Goal: Task Accomplishment & Management: Complete application form

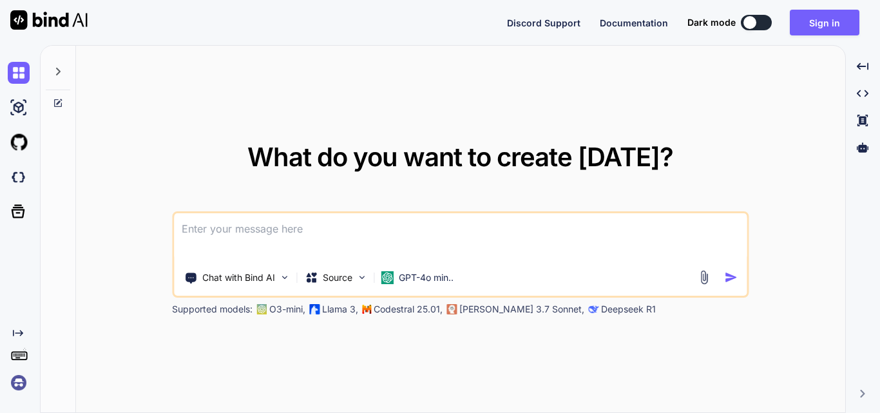
click at [753, 23] on div at bounding box center [749, 22] width 13 height 13
type textarea "x"
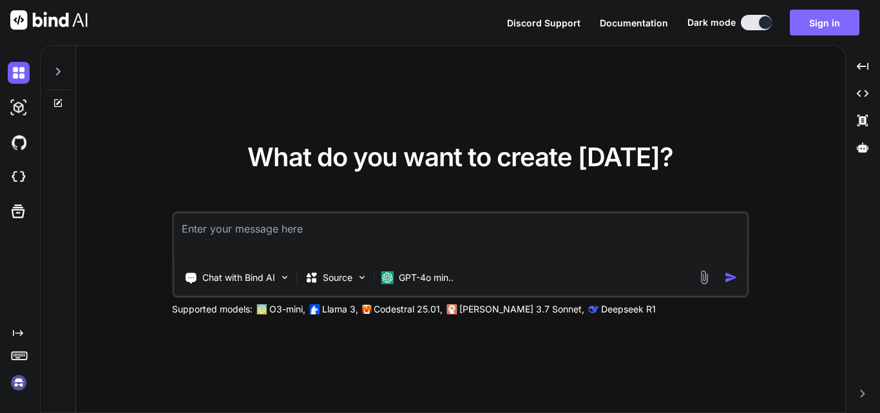
click at [848, 20] on button "Sign in" at bounding box center [824, 23] width 70 height 26
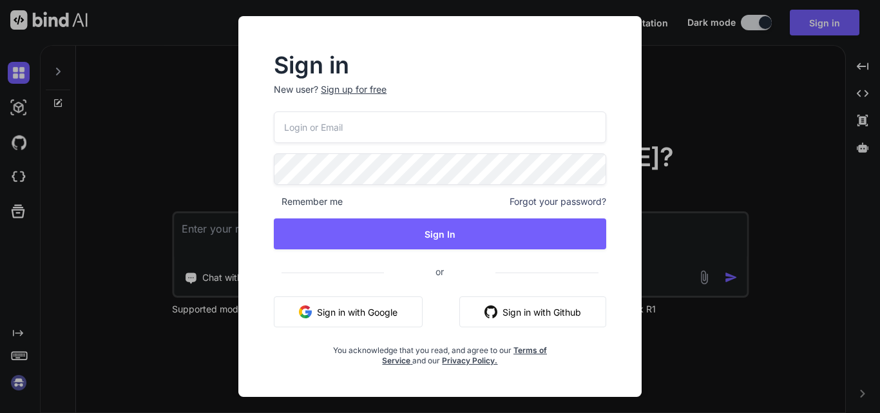
click at [378, 134] on input "email" at bounding box center [440, 127] width 332 height 32
type input "test.user1@yopmail.com"
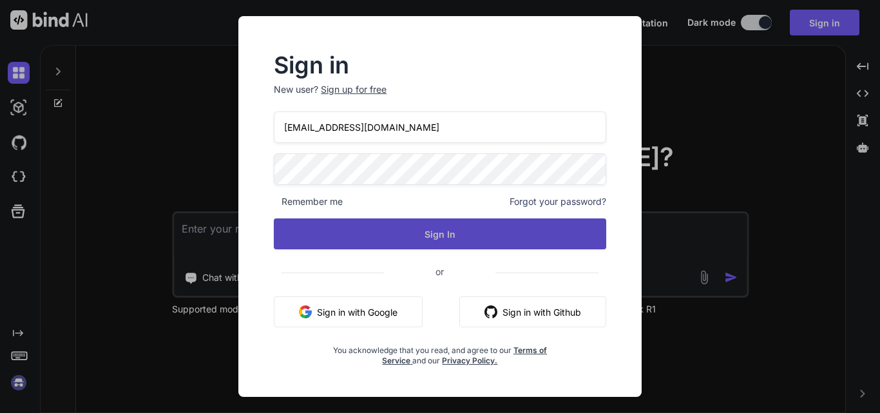
click at [411, 231] on button "Sign In" at bounding box center [440, 233] width 332 height 31
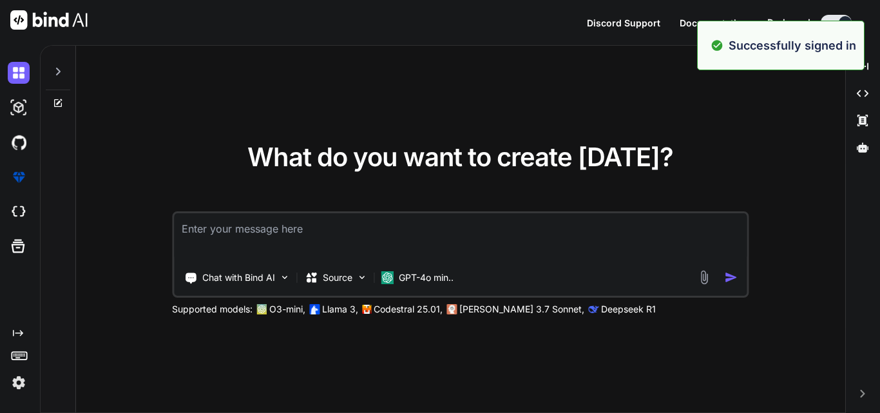
type textarea "x"
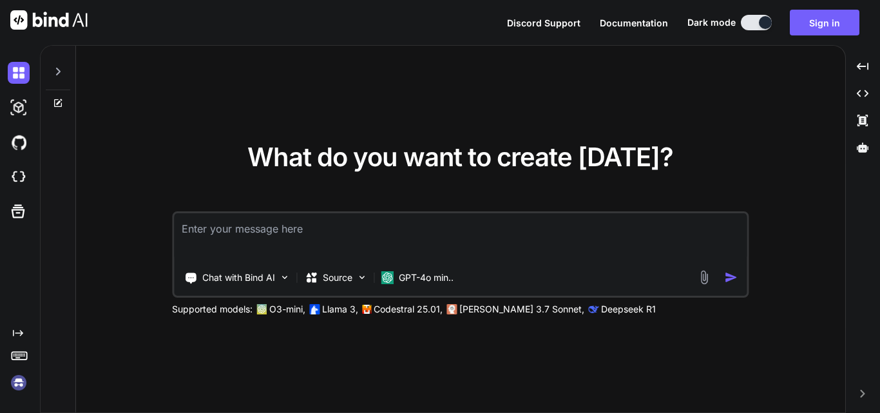
click at [209, 236] on textarea at bounding box center [460, 237] width 572 height 48
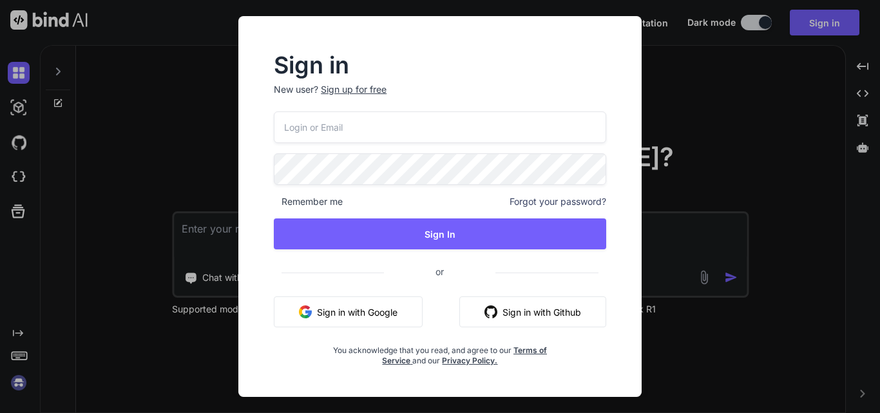
click at [325, 122] on input "email" at bounding box center [440, 127] width 332 height 32
type input "test.user1@yopmail.com"
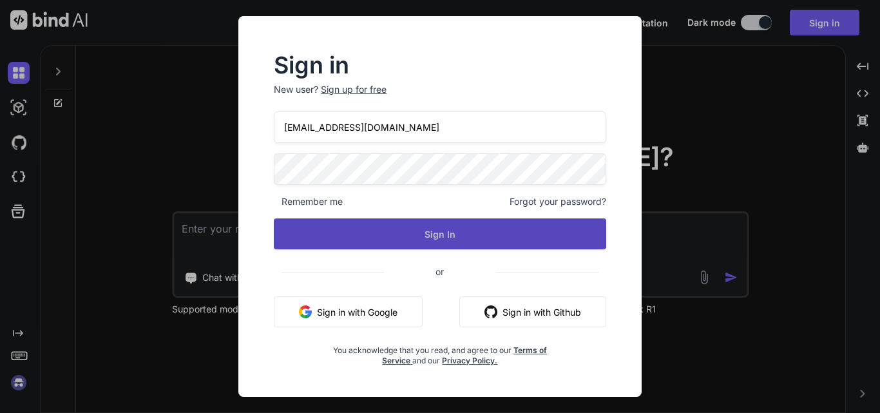
click at [421, 228] on button "Sign In" at bounding box center [440, 233] width 332 height 31
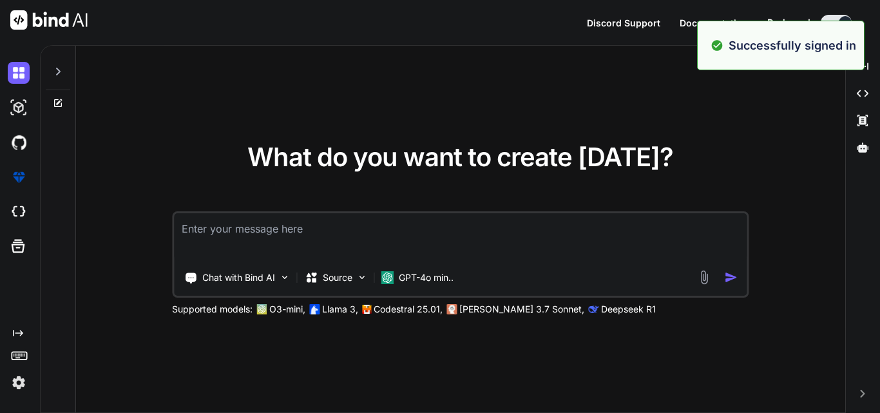
type textarea "x"
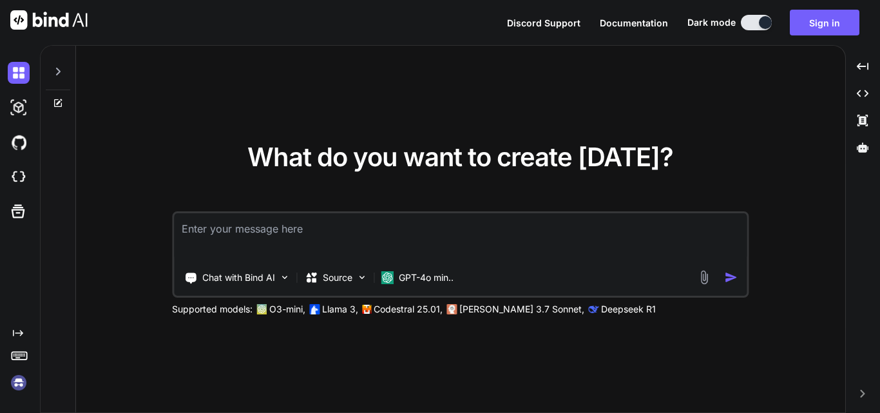
click at [244, 236] on textarea at bounding box center [460, 237] width 572 height 48
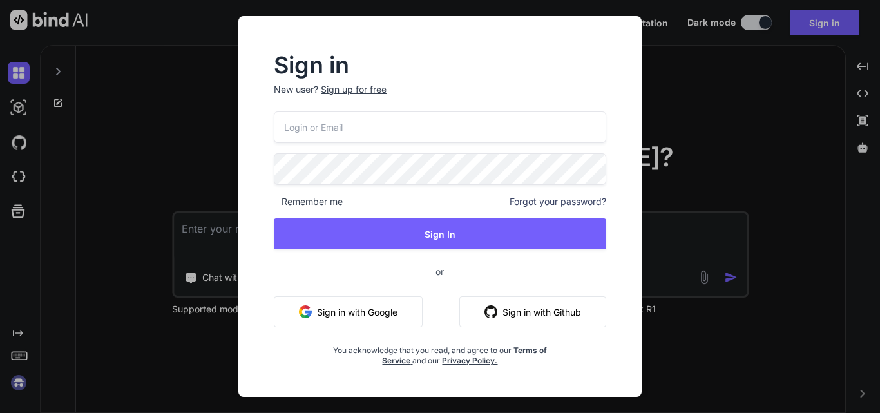
click at [364, 90] on div "Sign up for free" at bounding box center [354, 89] width 66 height 13
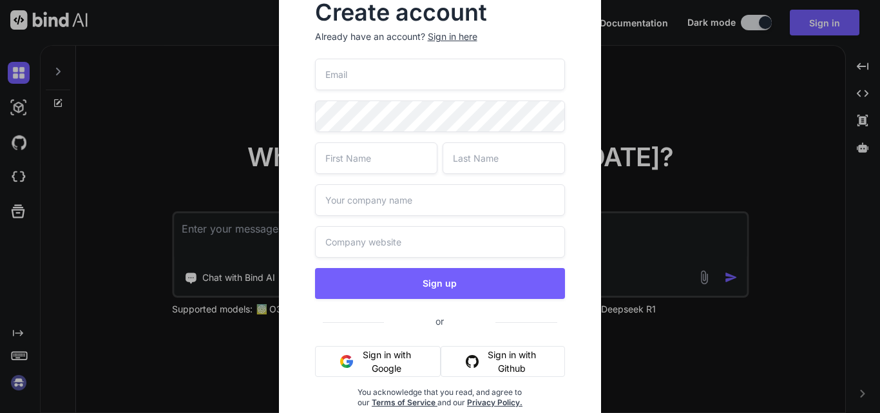
click at [367, 82] on input "email" at bounding box center [440, 75] width 251 height 32
type input "test.user2@yopmail.com"
click at [355, 158] on input "text" at bounding box center [376, 158] width 122 height 32
type input "Test"
type input "QA"
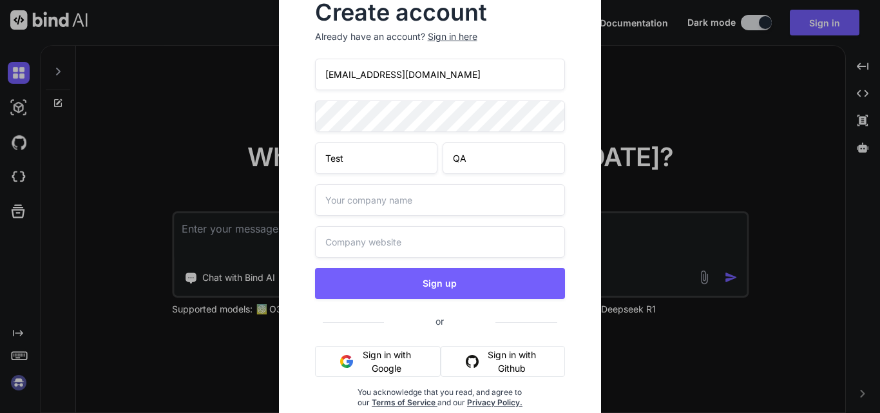
click at [359, 200] on input "text" at bounding box center [440, 200] width 251 height 32
type input "QA Testing"
click at [352, 240] on input "text" at bounding box center [440, 242] width 251 height 32
type input "www.test.qa.com"
drag, startPoint x: 430, startPoint y: 79, endPoint x: 304, endPoint y: 66, distance: 126.2
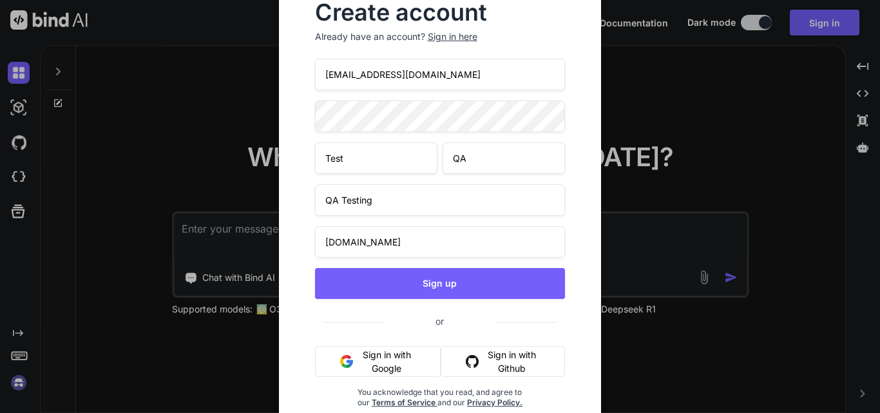
click at [304, 66] on div "Create account Already have an account? Sign in here test.user2@yopmail.com Tes…" at bounding box center [439, 215] width 281 height 447
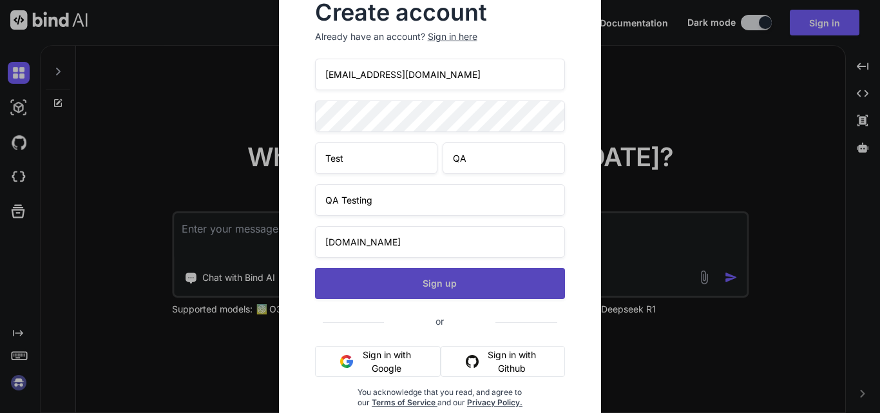
click at [423, 281] on button "Sign up" at bounding box center [440, 283] width 251 height 31
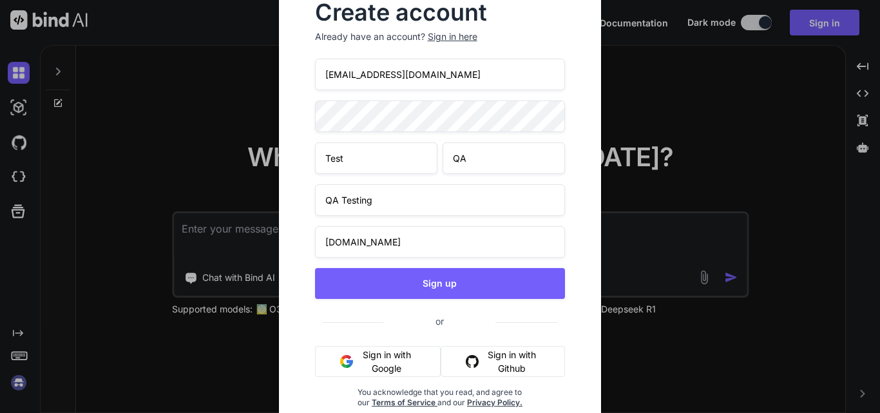
click at [366, 73] on input "test.user2@yopmail.com" at bounding box center [440, 75] width 251 height 32
click at [325, 75] on input "test.user2@yopmail.com" at bounding box center [440, 75] width 251 height 32
click at [466, 71] on input "qa_test.user2@yopmail.com" at bounding box center [440, 75] width 251 height 32
drag, startPoint x: 444, startPoint y: 73, endPoint x: 320, endPoint y: 75, distance: 124.3
click at [320, 75] on input "qa_test.user2@yopmail.com" at bounding box center [440, 75] width 251 height 32
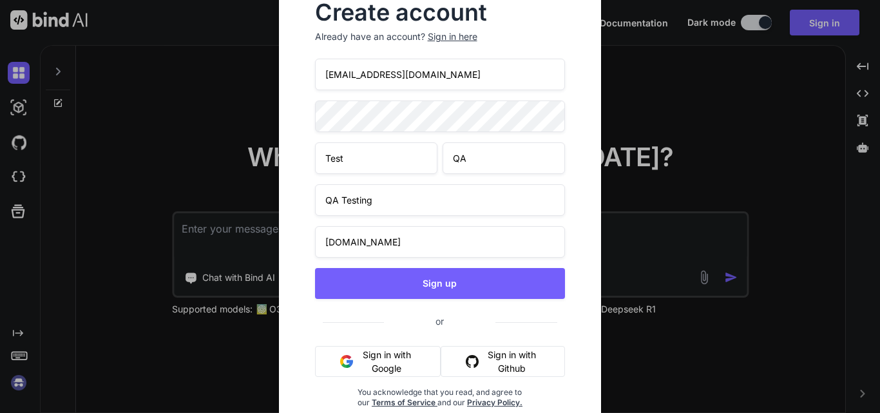
drag, startPoint x: 381, startPoint y: 74, endPoint x: 375, endPoint y: 91, distance: 17.9
click at [381, 75] on input "qa_test.user2@yopmail.com" at bounding box center [440, 75] width 251 height 32
click at [378, 80] on input "qa_test.user2@yopmail.com" at bounding box center [440, 75] width 251 height 32
click at [382, 71] on input "qa_test.user2@yopmail.com" at bounding box center [440, 75] width 251 height 32
click at [341, 76] on input "qa_test@yopmail.com" at bounding box center [440, 75] width 251 height 32
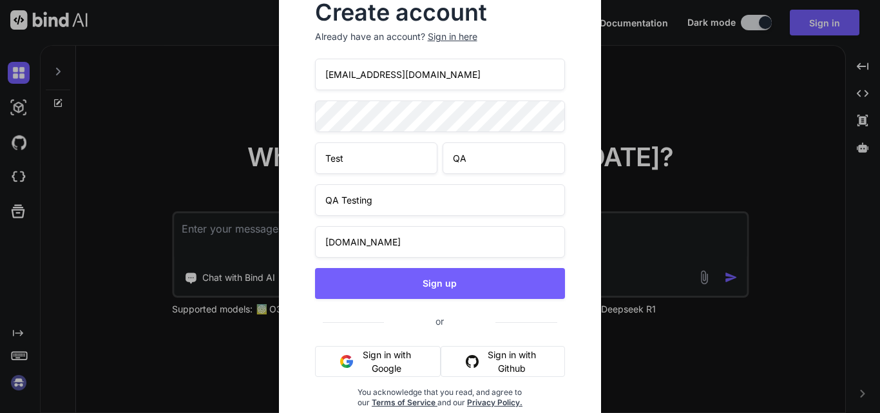
click at [354, 75] on input "qa.test@yopmail.com" at bounding box center [440, 75] width 251 height 32
type input "qa.test1@yopmail.com"
click at [430, 80] on input "qa.test1@yopmail.com" at bounding box center [440, 75] width 251 height 32
drag, startPoint x: 287, startPoint y: 80, endPoint x: 260, endPoint y: 80, distance: 27.0
click at [260, 80] on div "Create account Already have an account? Sign in here qa.test1@yopmail.com Test …" at bounding box center [440, 206] width 880 height 413
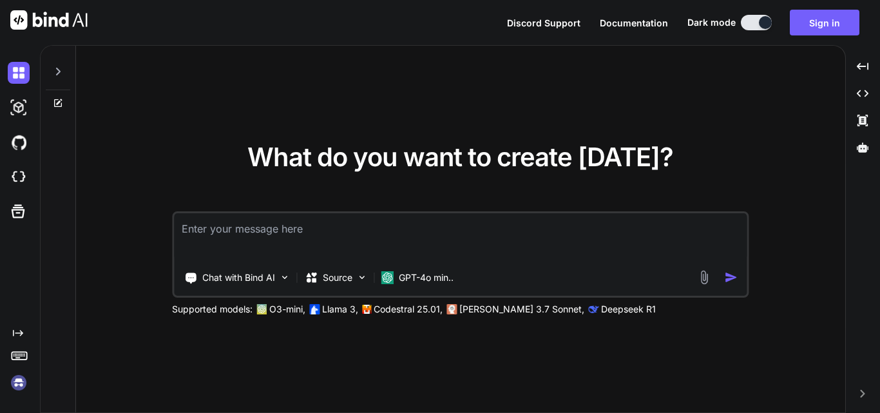
click at [281, 232] on textarea at bounding box center [460, 237] width 572 height 48
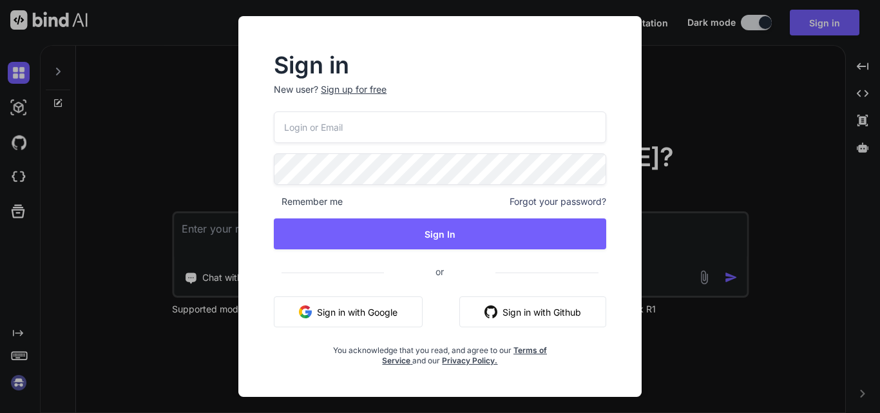
click at [358, 87] on div "Sign up for free" at bounding box center [354, 89] width 66 height 13
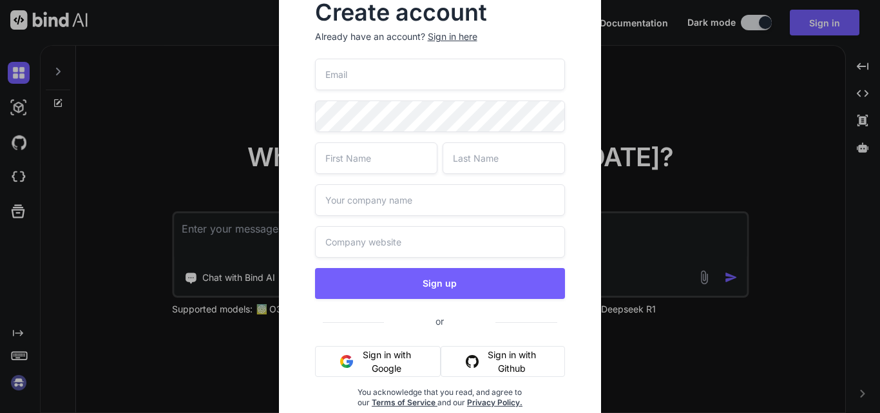
click at [365, 79] on input "email" at bounding box center [440, 75] width 251 height 32
paste input "test.user2@yopmail.com"
drag, startPoint x: 368, startPoint y: 76, endPoint x: 326, endPoint y: 80, distance: 42.1
click at [326, 80] on input "test.user2@yopmail.com" at bounding box center [440, 75] width 251 height 32
type input "qa.test1@yopmail.com"
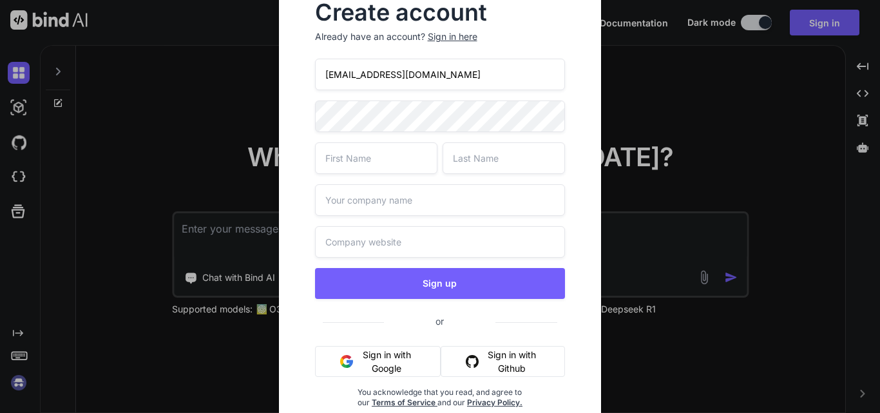
click at [410, 158] on input "text" at bounding box center [376, 158] width 122 height 32
drag, startPoint x: 332, startPoint y: 163, endPoint x: 314, endPoint y: 167, distance: 18.0
click at [315, 167] on input "Amit" at bounding box center [376, 158] width 122 height 32
type input "tEST"
drag, startPoint x: 375, startPoint y: 155, endPoint x: 279, endPoint y: 155, distance: 95.3
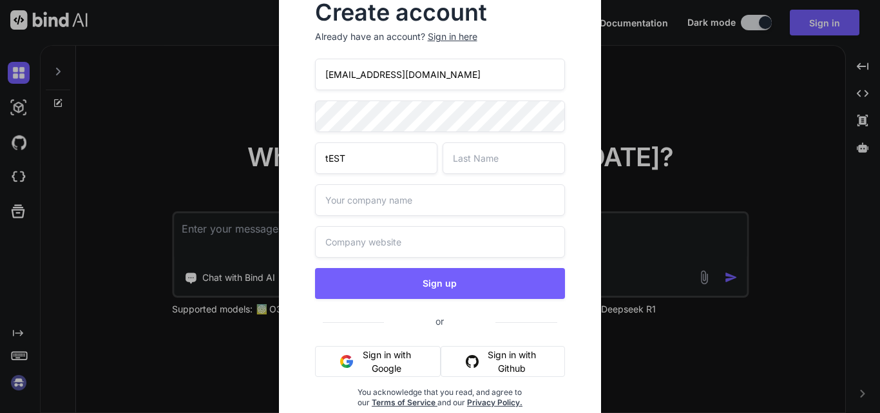
click at [279, 155] on div "Create account Already have an account? Sign in here qa.test1@yopmail.com tEST …" at bounding box center [440, 215] width 323 height 468
type input "QA"
click at [506, 165] on input "text" at bounding box center [503, 158] width 122 height 32
type input "Test"
click at [426, 197] on input "text" at bounding box center [440, 200] width 251 height 32
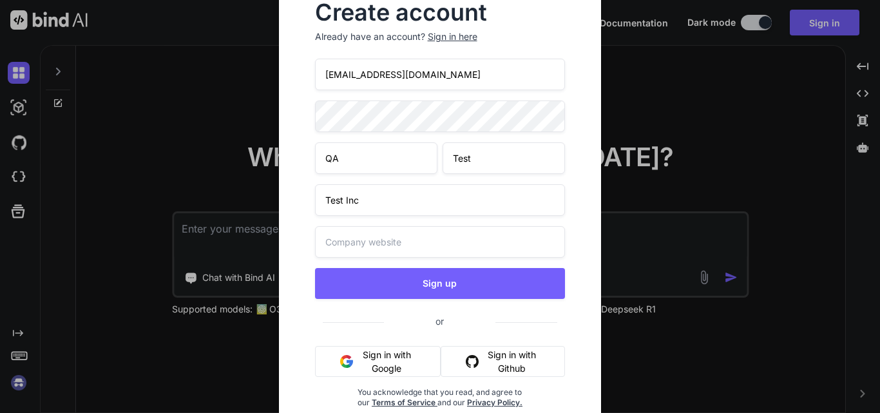
type input "Test Inc"
click at [392, 246] on input "text" at bounding box center [440, 242] width 251 height 32
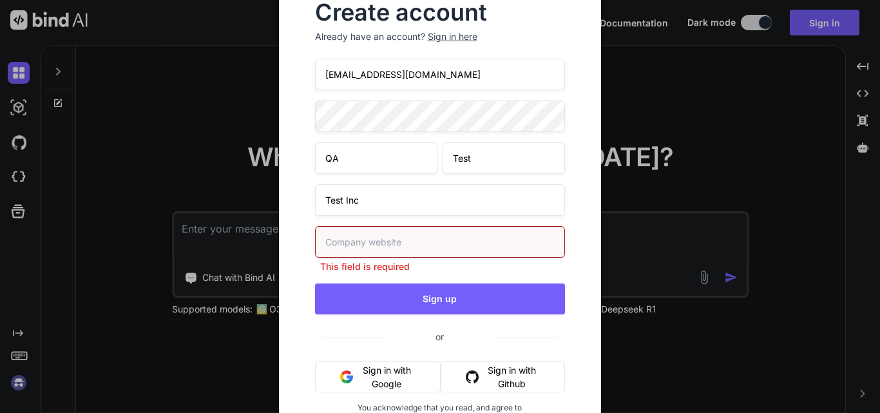
click at [348, 244] on input "text" at bounding box center [440, 242] width 251 height 32
paste input "https://app.getbind.co/"
type input "https://app.getbind.co/"
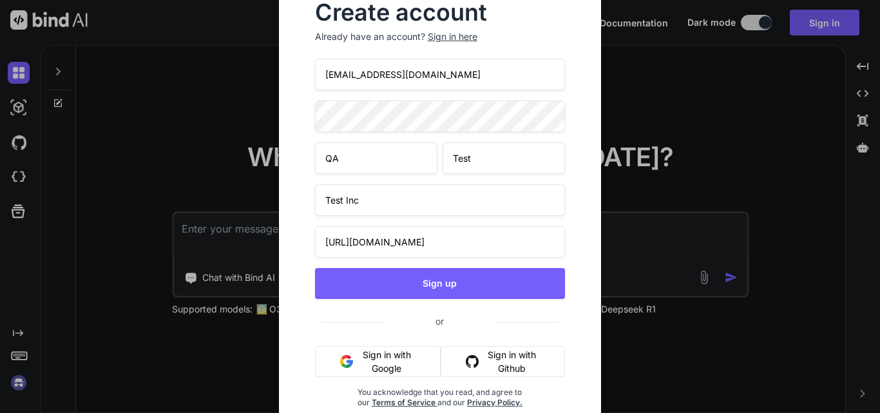
click at [427, 69] on input "qa.test1@yopmail.com" at bounding box center [440, 75] width 251 height 32
drag, startPoint x: 430, startPoint y: 77, endPoint x: 270, endPoint y: 73, distance: 159.1
click at [270, 73] on div "Create account Already have an account? Sign in here qa.test1@yopmail.com QA Te…" at bounding box center [440, 206] width 352 height 451
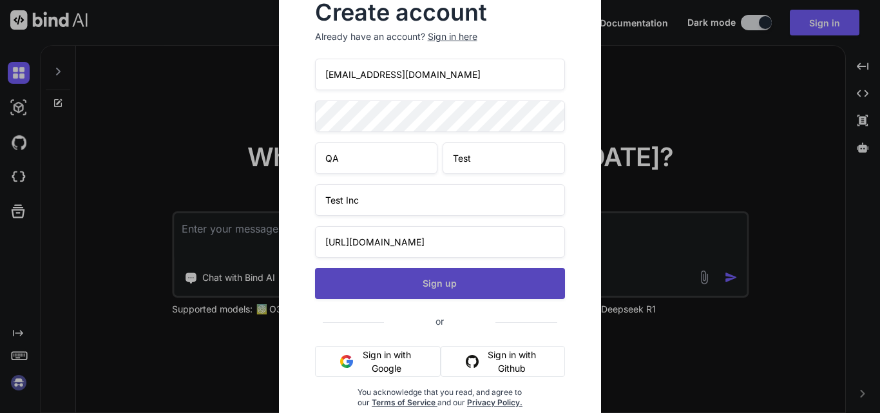
click at [447, 287] on button "Sign up" at bounding box center [440, 283] width 251 height 31
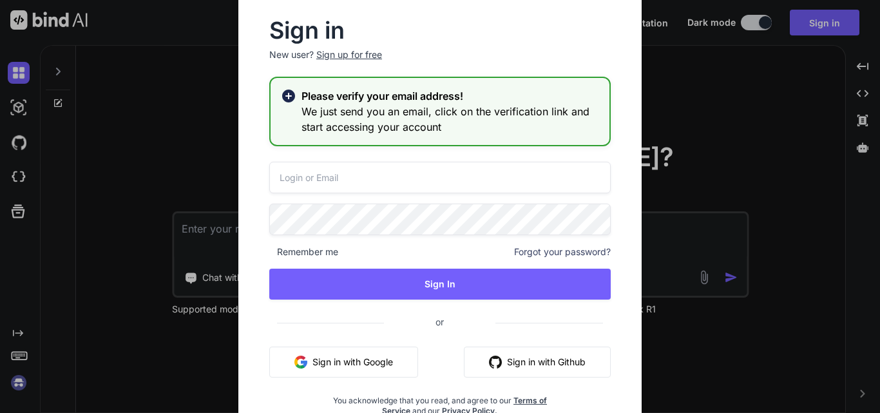
click at [367, 168] on input "email" at bounding box center [439, 178] width 341 height 32
paste input "qa.test1@yopmail.com"
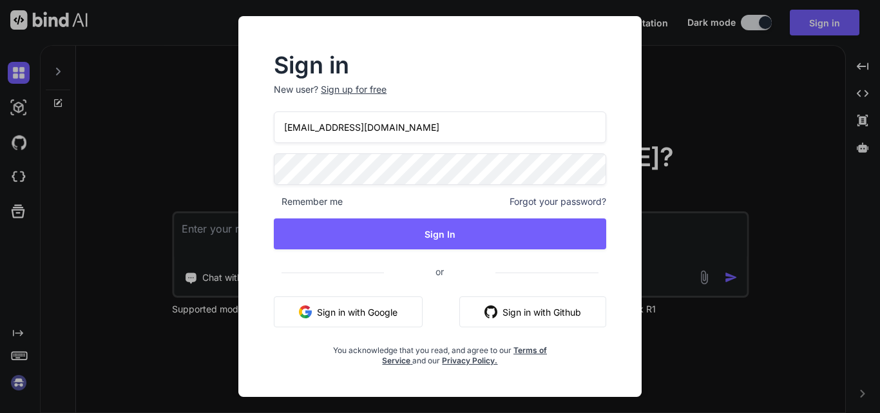
type input "qa.test1@yopmail.com"
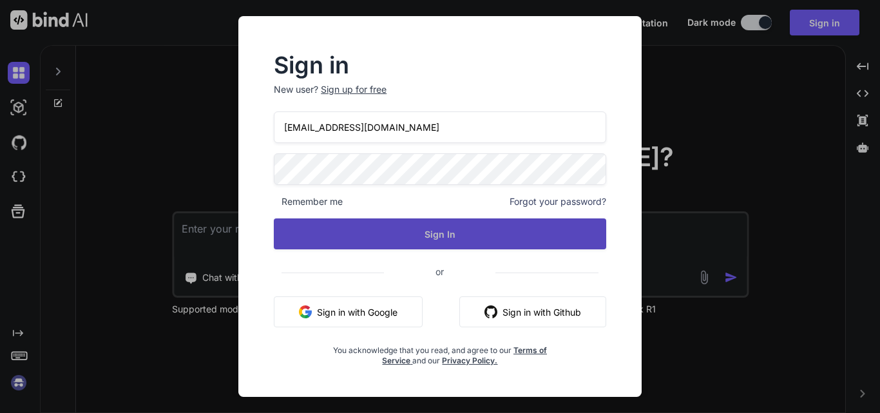
click at [417, 237] on button "Sign In" at bounding box center [440, 233] width 332 height 31
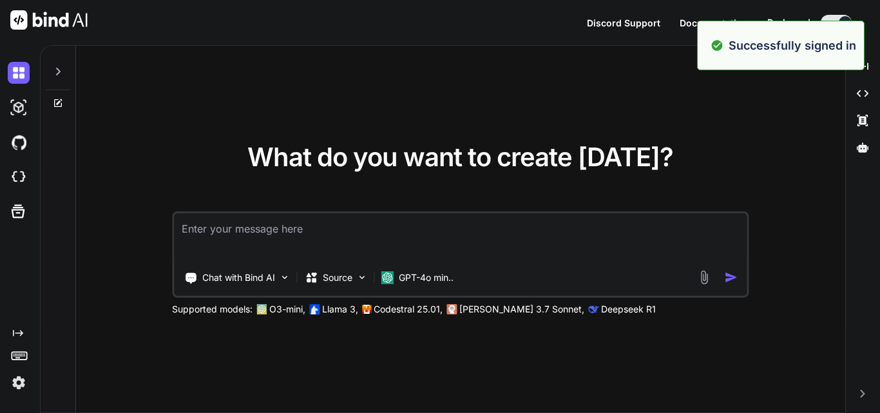
click at [297, 225] on textarea at bounding box center [460, 237] width 572 height 48
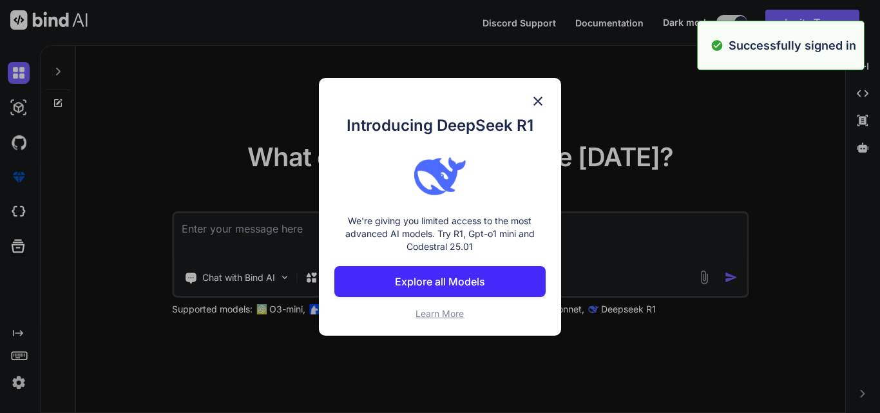
type textarea "H"
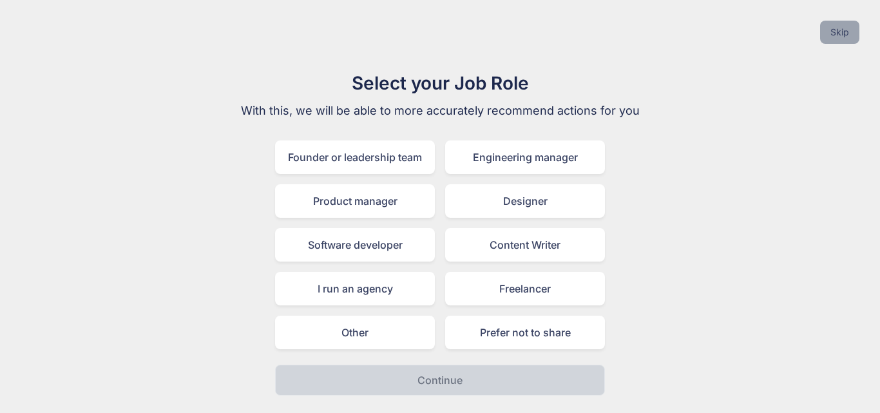
click at [846, 35] on button "Skip" at bounding box center [839, 32] width 39 height 23
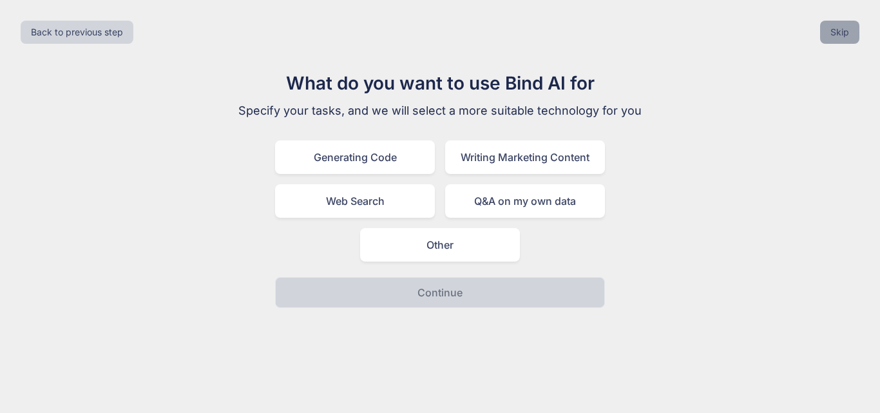
click at [841, 32] on button "Skip" at bounding box center [839, 32] width 39 height 23
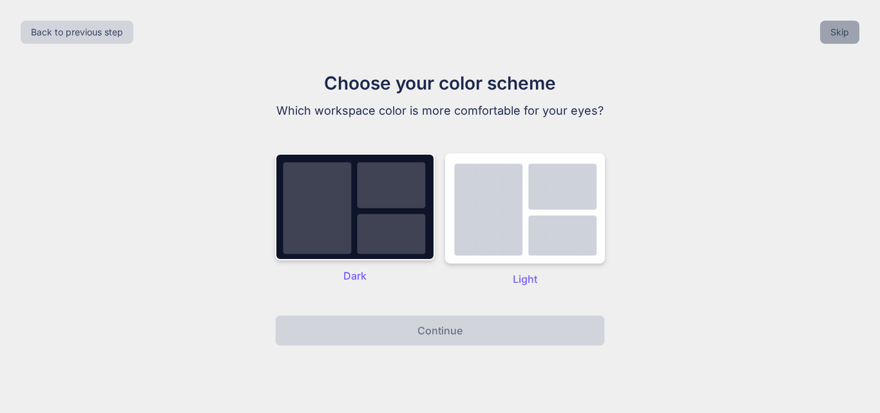
click at [841, 33] on button "Skip" at bounding box center [839, 32] width 39 height 23
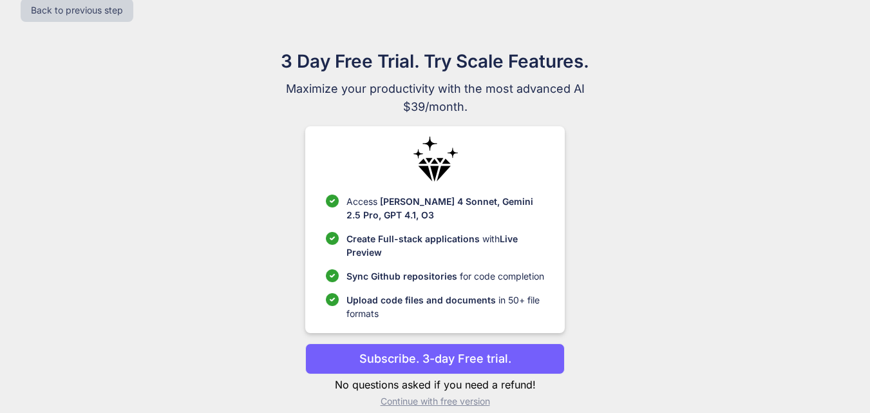
scroll to position [37, 0]
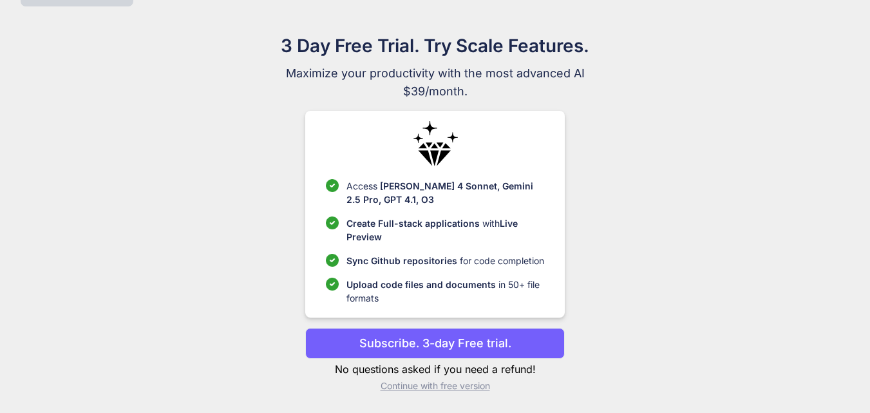
click at [425, 386] on p "Continue with free version" at bounding box center [435, 385] width 260 height 13
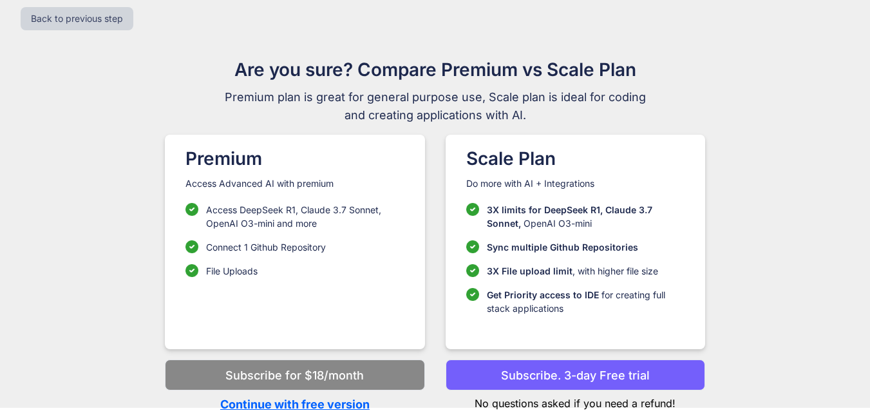
scroll to position [14, 0]
click at [327, 399] on p "Continue with free version" at bounding box center [295, 403] width 260 height 17
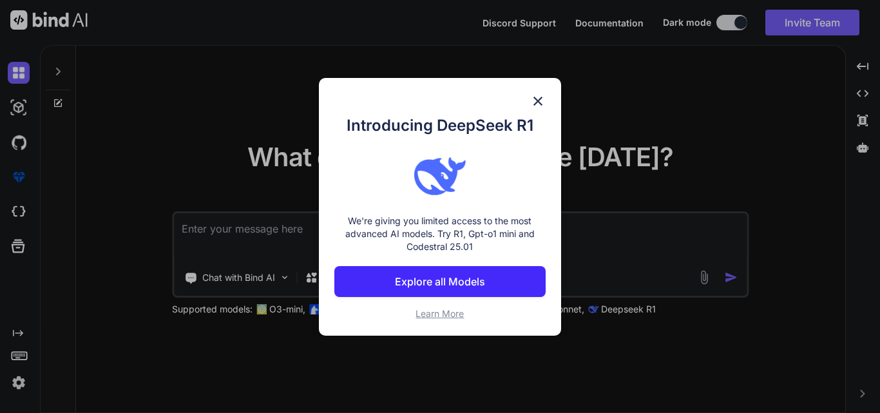
click at [545, 95] on div "Introducing DeepSeek R1 We're giving you limited access to the most advanced AI…" at bounding box center [440, 207] width 242 height 258
click at [540, 97] on img at bounding box center [537, 100] width 15 height 15
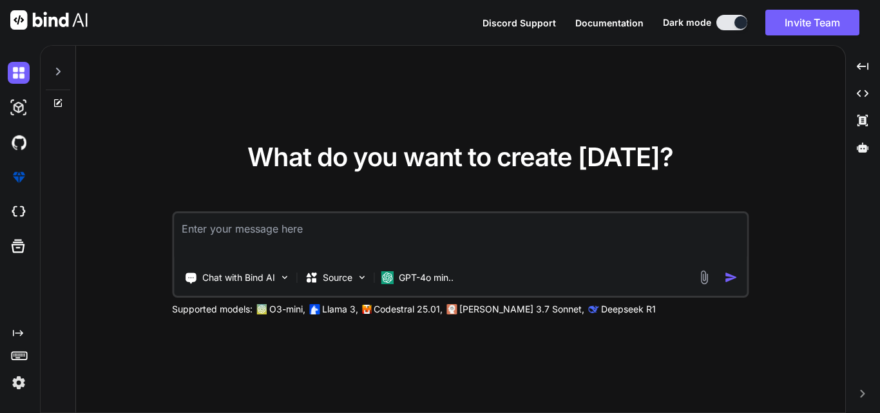
click at [343, 251] on textarea at bounding box center [460, 237] width 572 height 48
type textarea "hi"
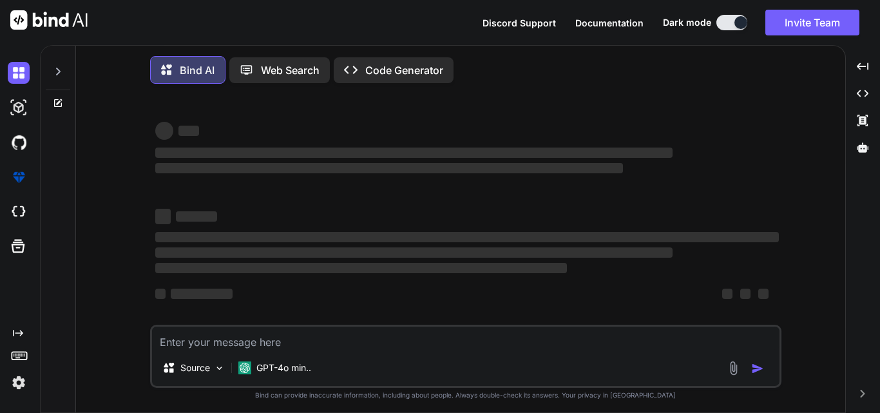
click at [318, 189] on div "‌ ‌ ‌ ‌ ‌ ‌ ‌ ‌ ‌ ‌ ‌ ‌ ‌ ‌" at bounding box center [466, 218] width 623 height 207
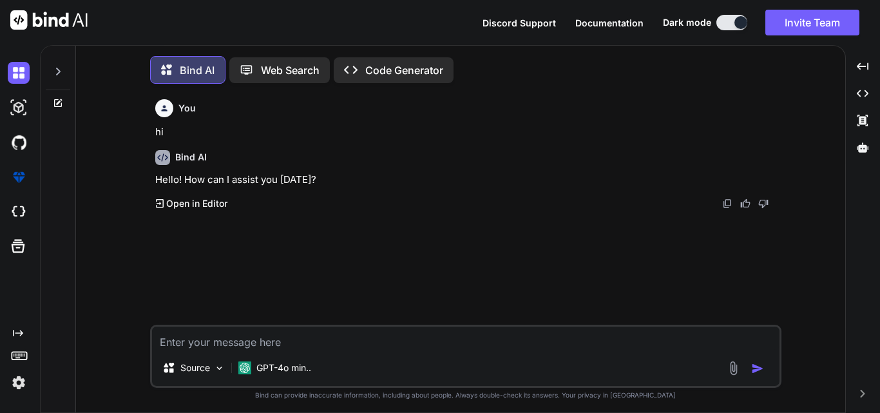
scroll to position [6, 0]
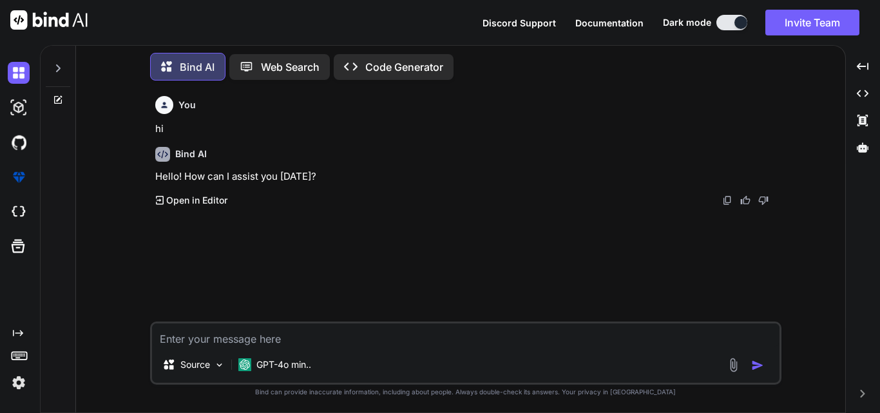
click at [270, 345] on textarea at bounding box center [465, 334] width 627 height 23
type textarea "hOW ARE YOU"
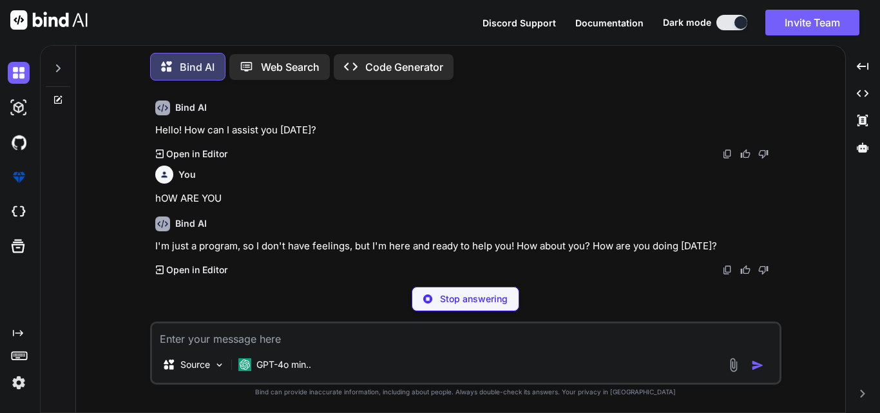
scroll to position [1, 0]
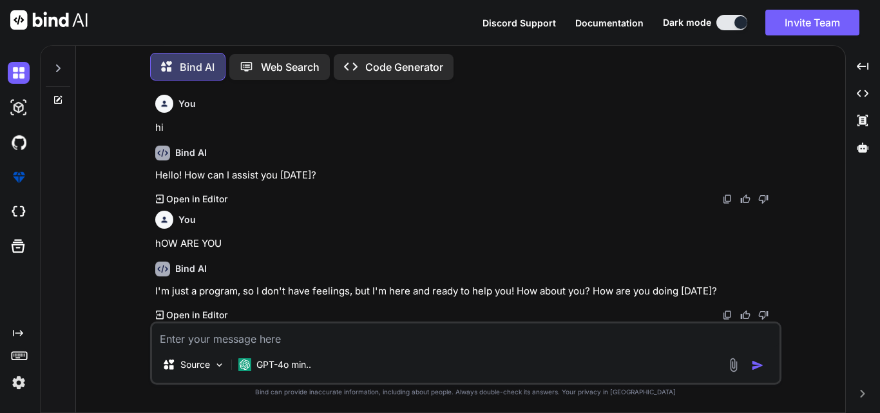
click at [14, 331] on icon "Created with Pixso." at bounding box center [18, 333] width 10 height 10
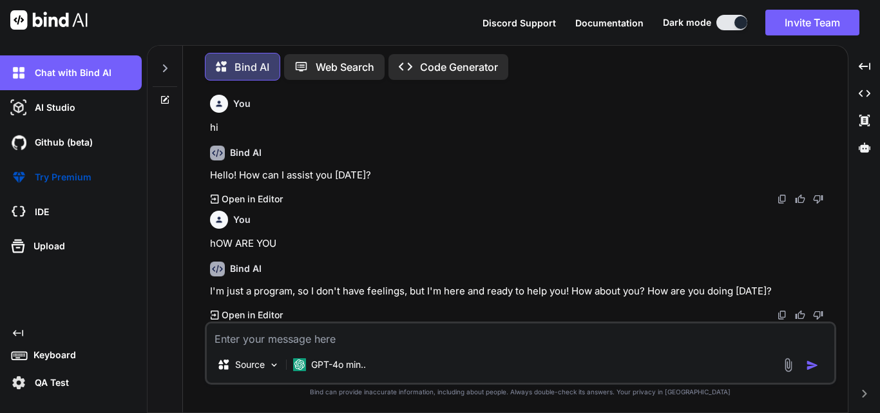
click at [40, 384] on p "QA Test" at bounding box center [49, 382] width 39 height 13
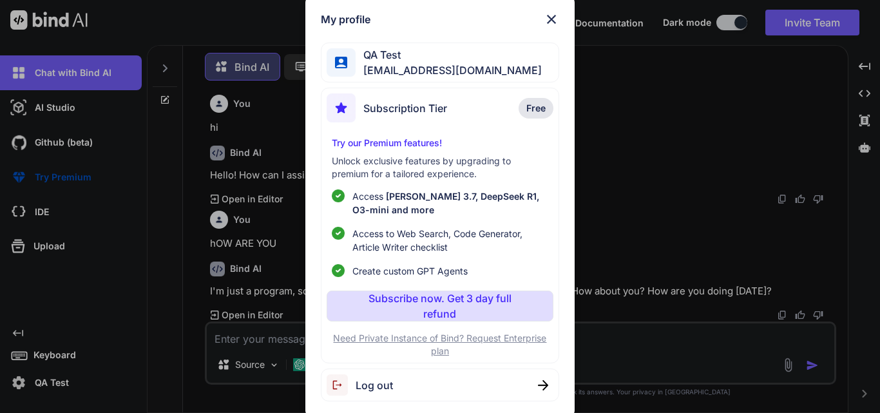
click at [367, 381] on span "Log out" at bounding box center [373, 384] width 37 height 15
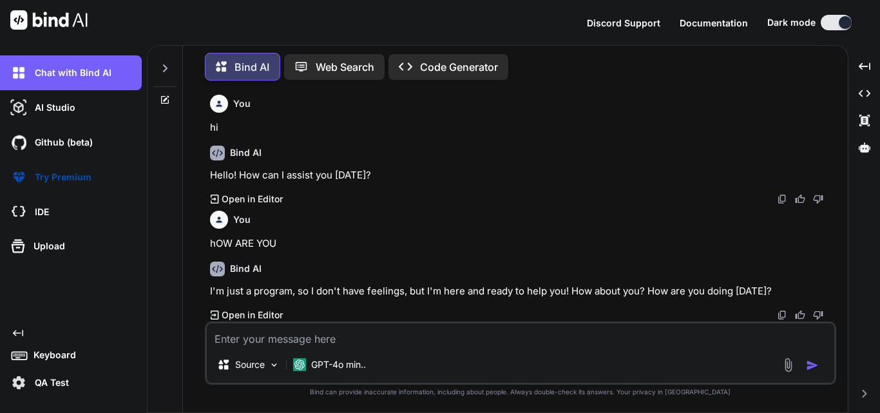
scroll to position [0, 0]
